Goal: Transaction & Acquisition: Register for event/course

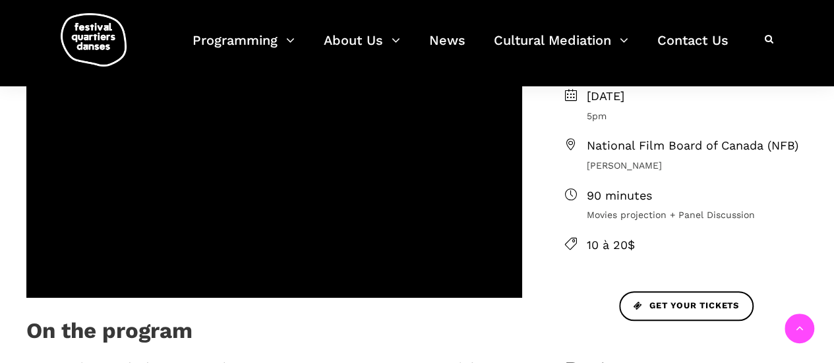
scroll to position [396, 0]
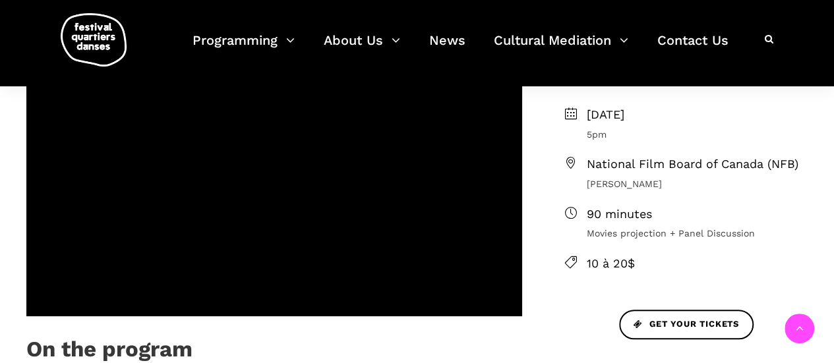
drag, startPoint x: 684, startPoint y: 163, endPoint x: 741, endPoint y: 217, distance: 78.3
click at [741, 217] on span "90 minutes" at bounding box center [697, 214] width 221 height 19
drag, startPoint x: 679, startPoint y: 184, endPoint x: 591, endPoint y: 162, distance: 91.1
click at [587, 160] on div "National Film Board of Canada (NFB) [PERSON_NAME]" at bounding box center [697, 173] width 221 height 36
copy div "National Film Board of Canada (NFB) [PERSON_NAME]"
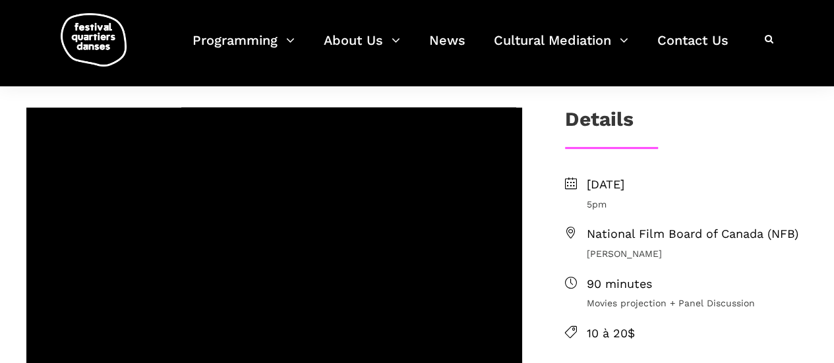
scroll to position [0, 0]
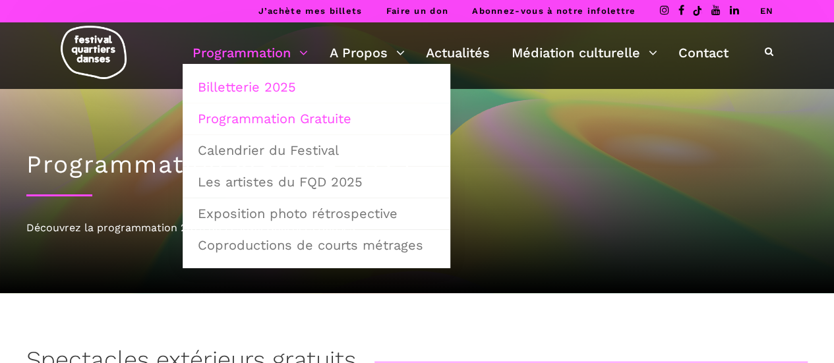
click at [253, 88] on link "Billetterie 2025" at bounding box center [316, 87] width 253 height 30
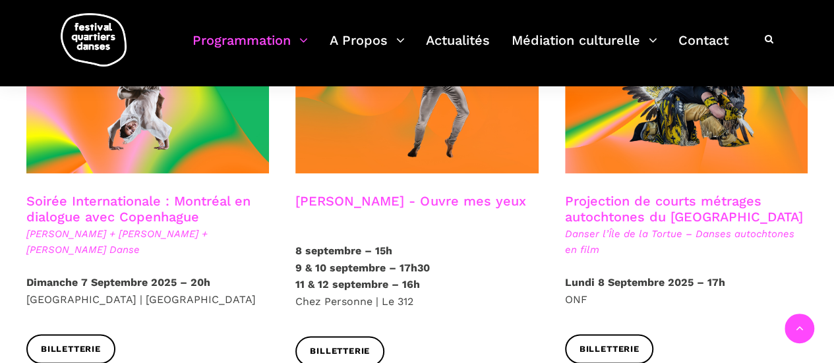
scroll to position [730, 0]
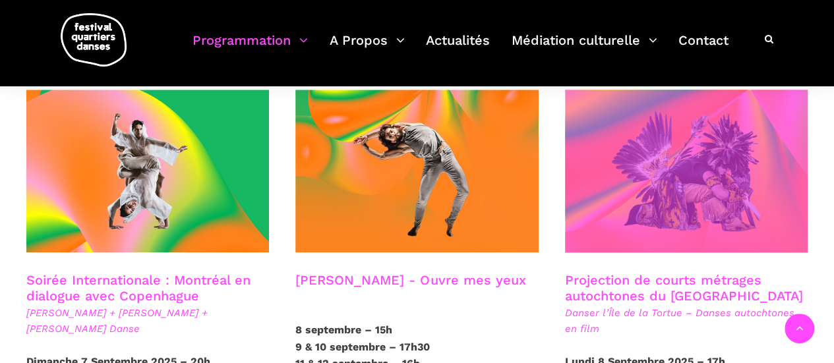
click at [681, 137] on span at bounding box center [686, 171] width 243 height 163
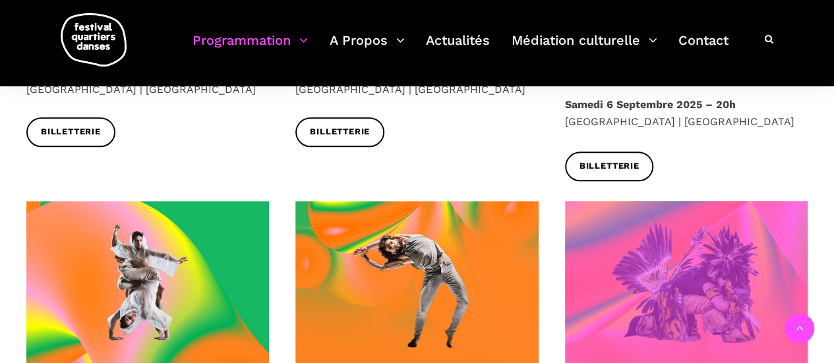
scroll to position [598, 0]
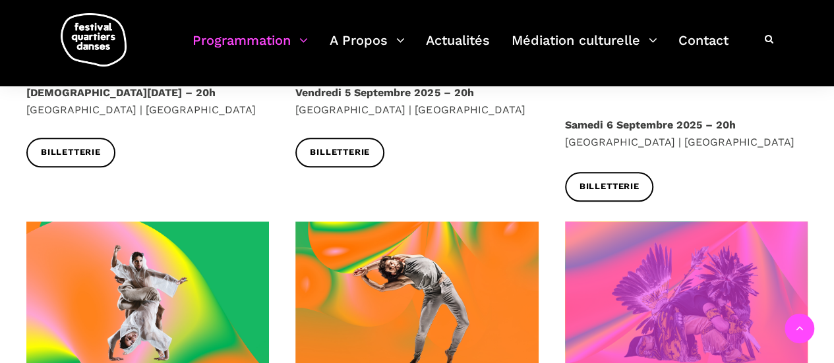
click at [670, 243] on span at bounding box center [686, 302] width 243 height 163
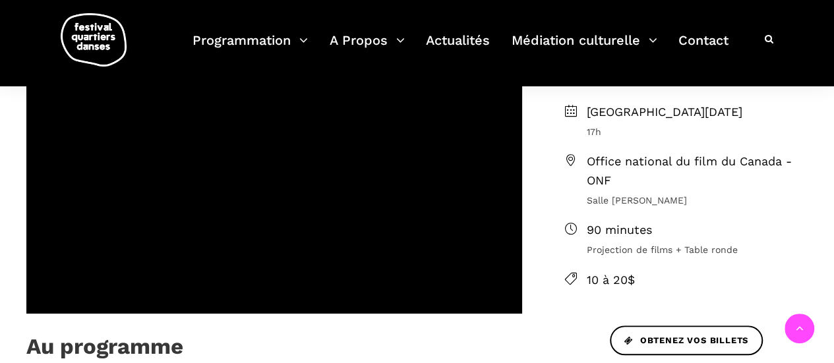
scroll to position [396, 0]
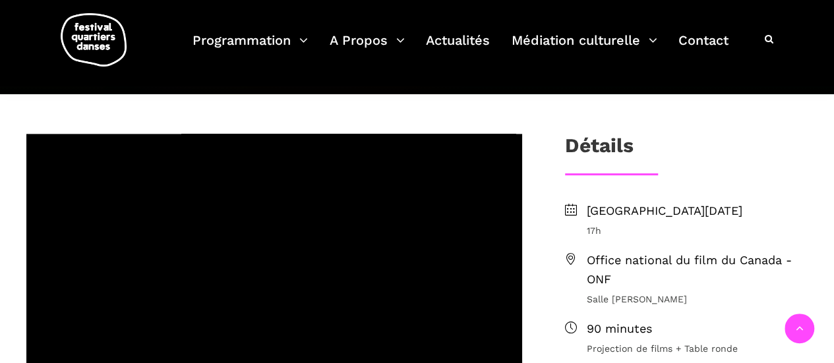
scroll to position [330, 0]
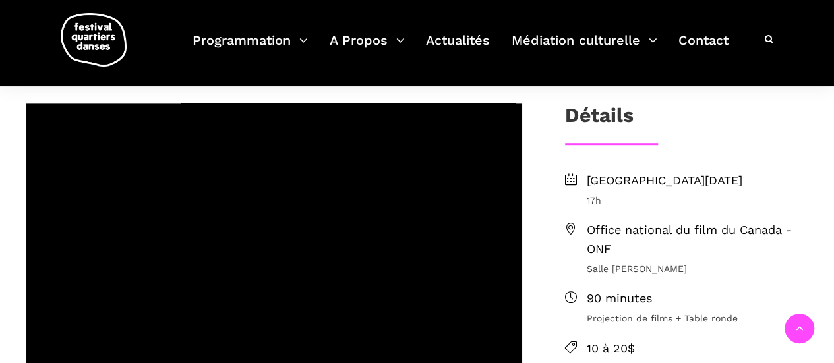
drag, startPoint x: 699, startPoint y: 270, endPoint x: 589, endPoint y: 225, distance: 118.6
click at [589, 225] on div "Office national du film du Canada - ONF Salle [PERSON_NAME]" at bounding box center [697, 248] width 221 height 55
copy div "Office national du film du Canada - ONF Salle [PERSON_NAME]"
